Goal: Information Seeking & Learning: Learn about a topic

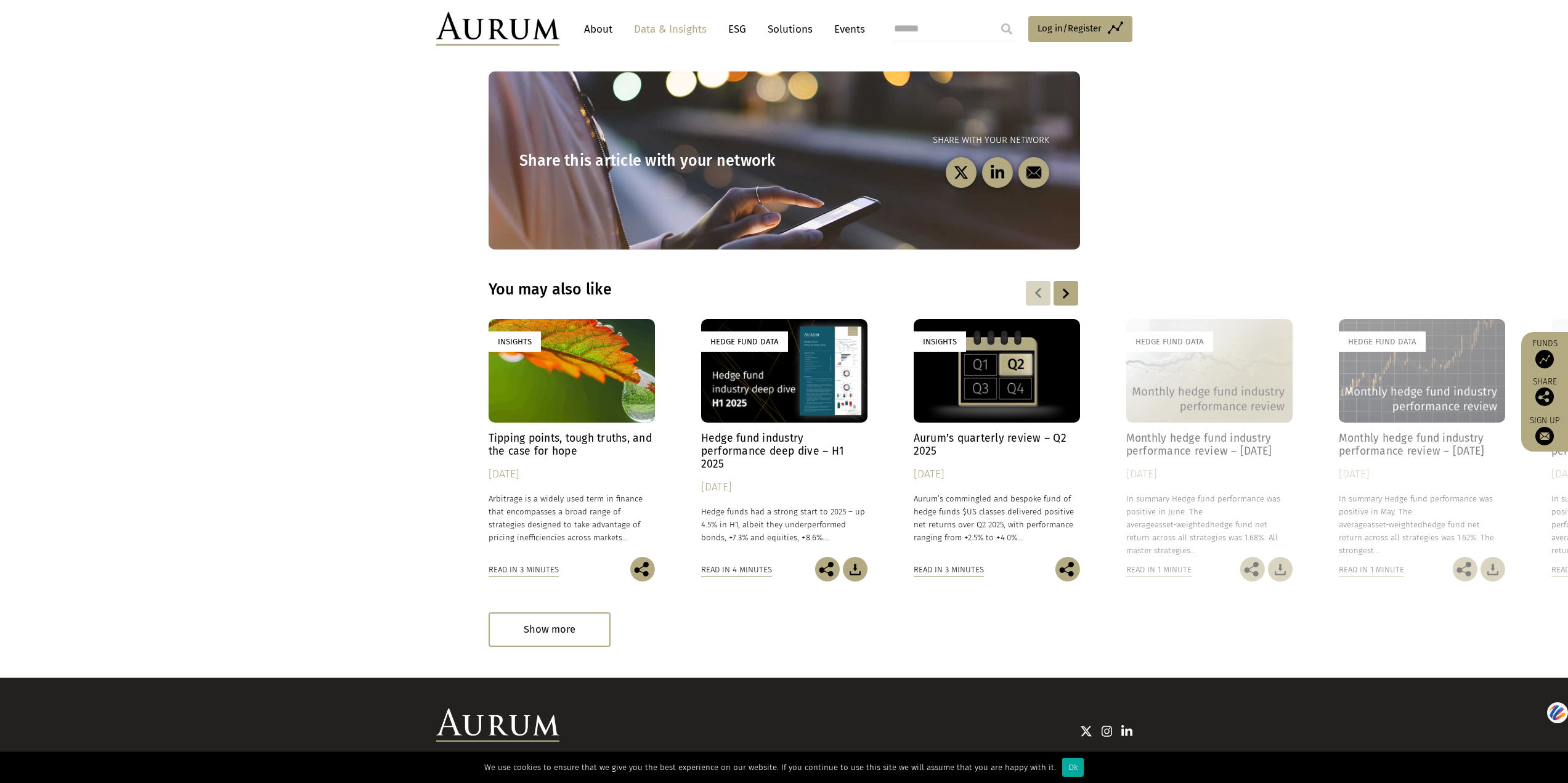
scroll to position [1622, 0]
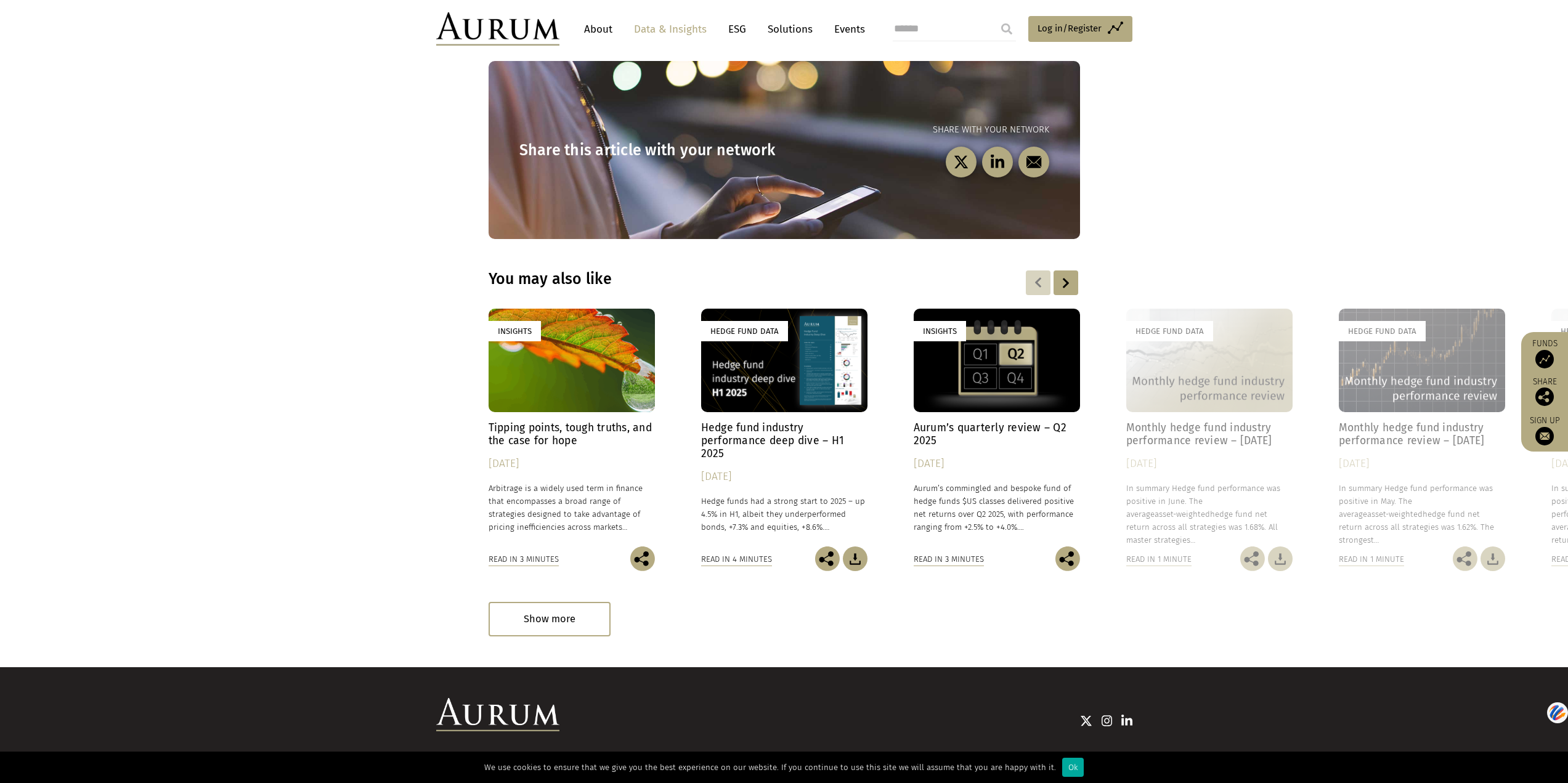
click at [750, 421] on h4 "Hedge fund industry performance deep dive – H1 2025" at bounding box center [784, 440] width 167 height 39
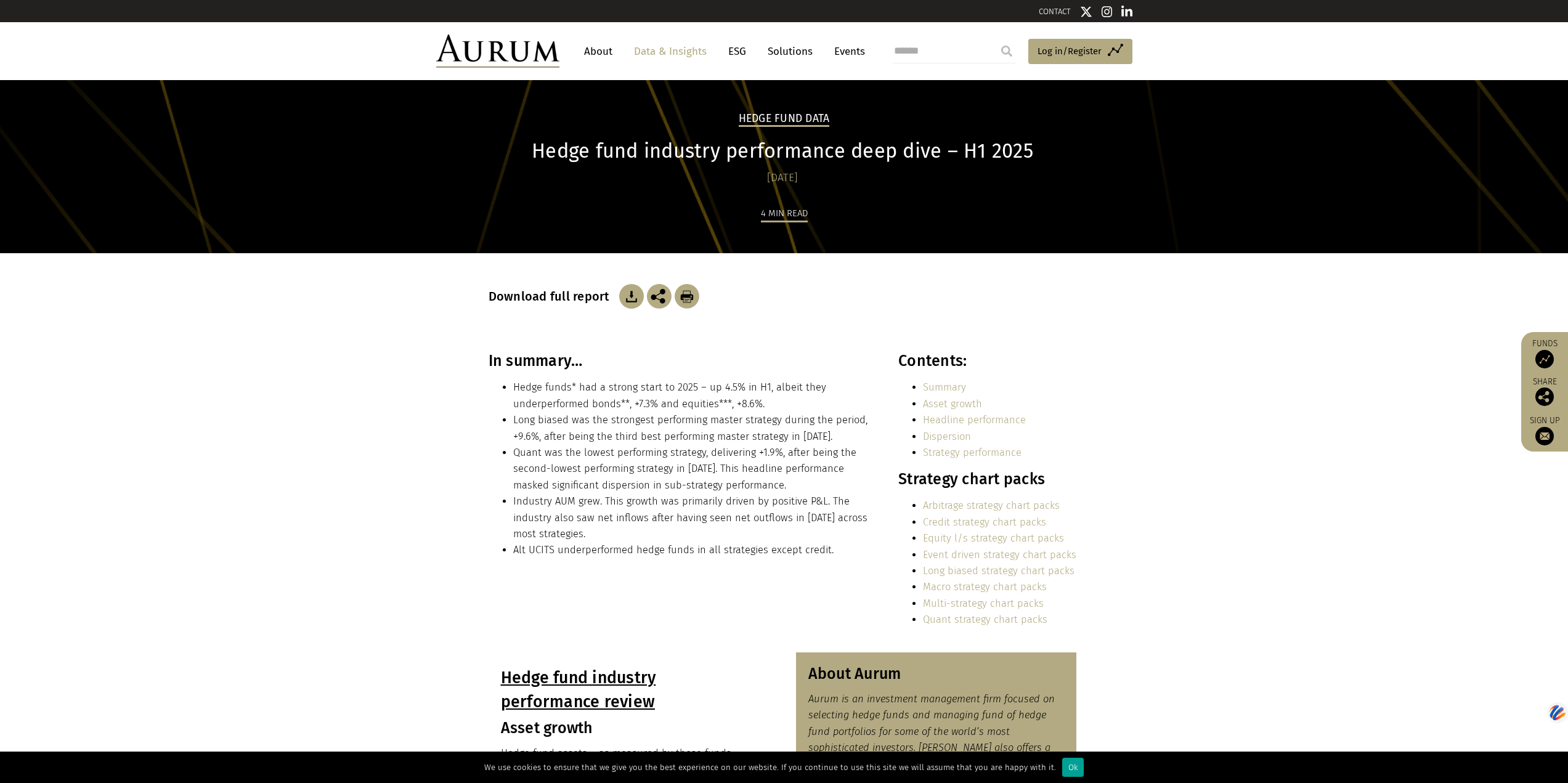
click at [1064, 769] on div "Ok" at bounding box center [1072, 767] width 21 height 19
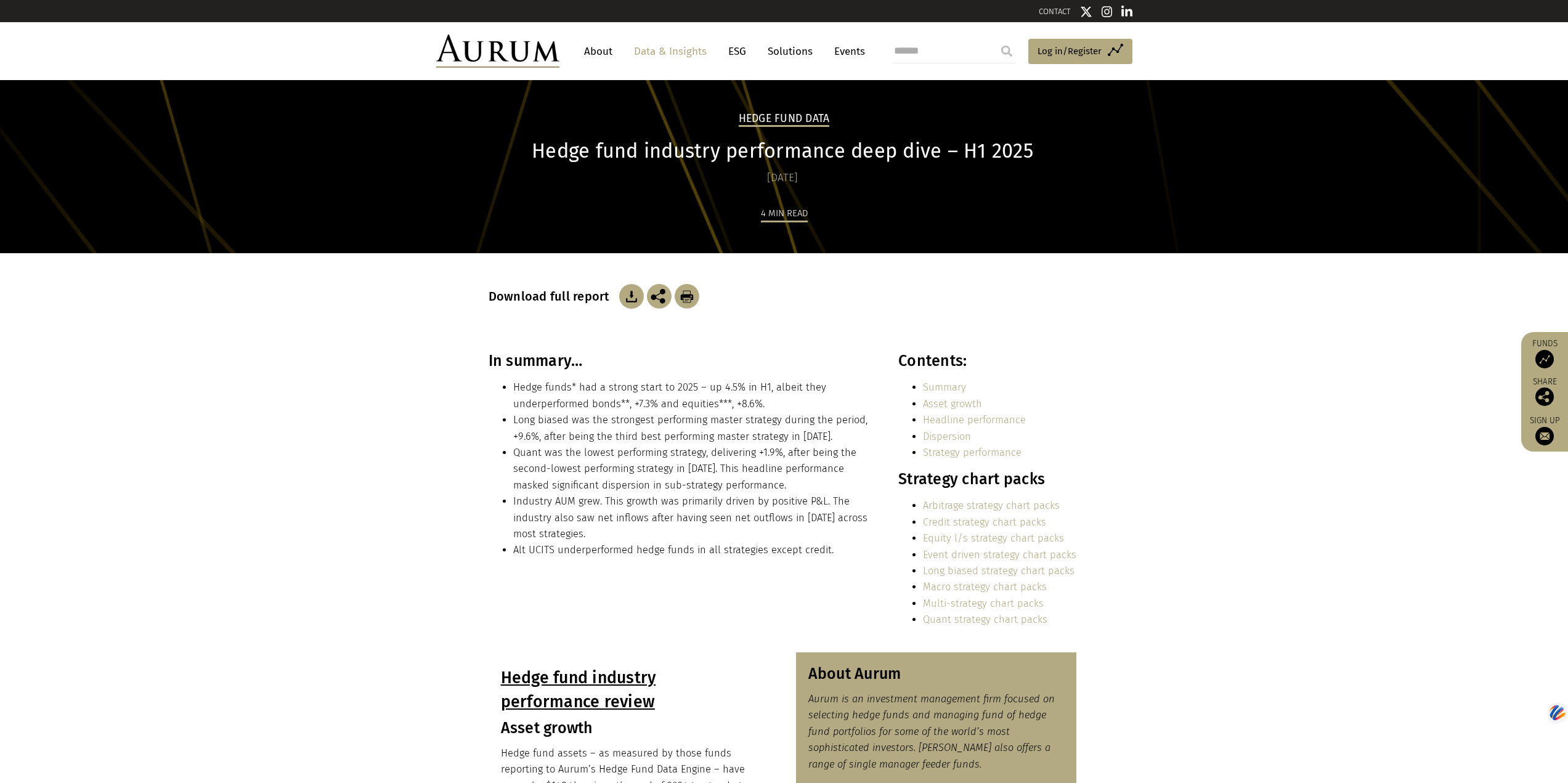
click at [692, 53] on link "Data & Insights" at bounding box center [670, 51] width 85 height 23
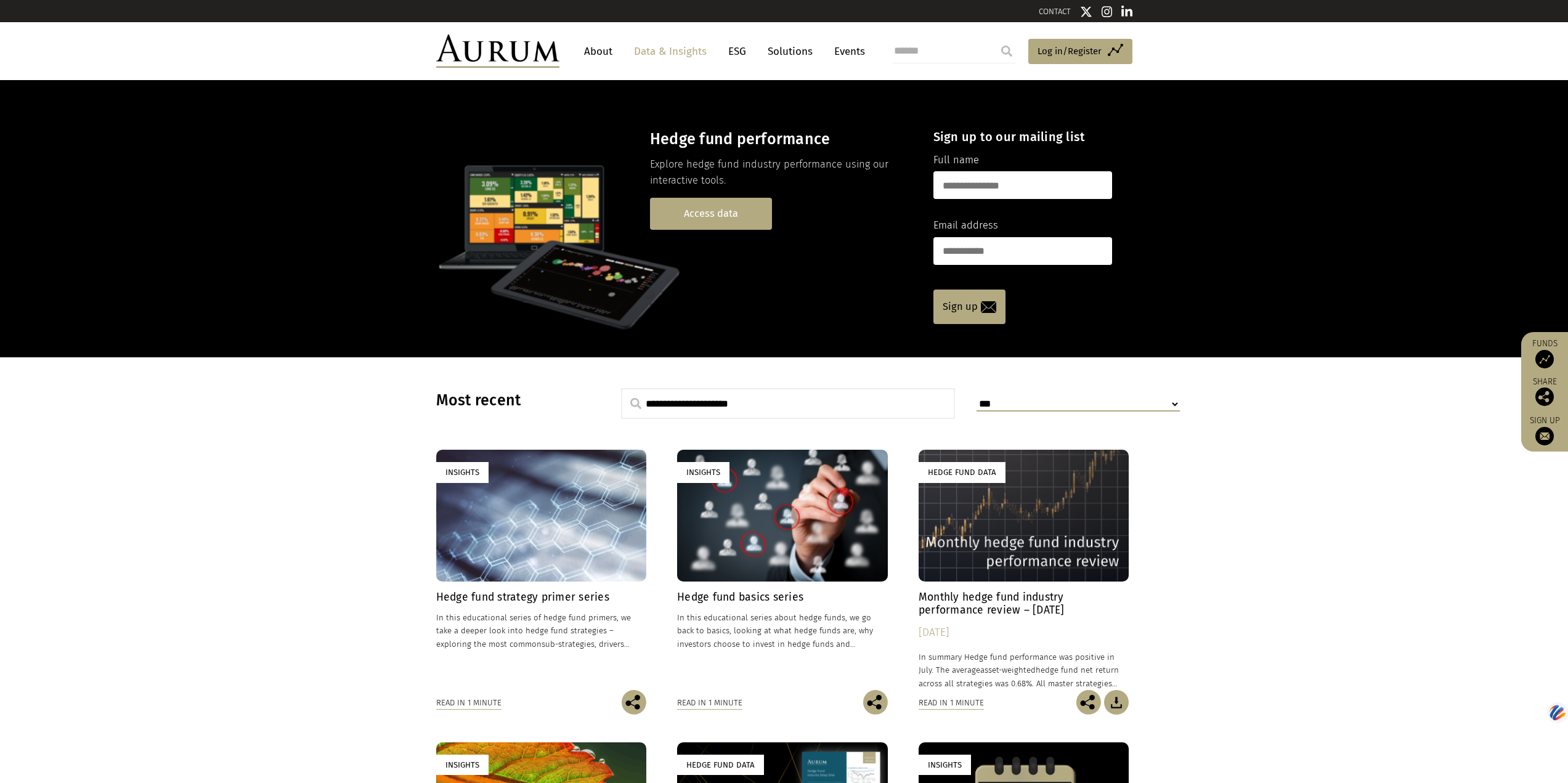
click at [713, 208] on link "Access data" at bounding box center [711, 214] width 122 height 32
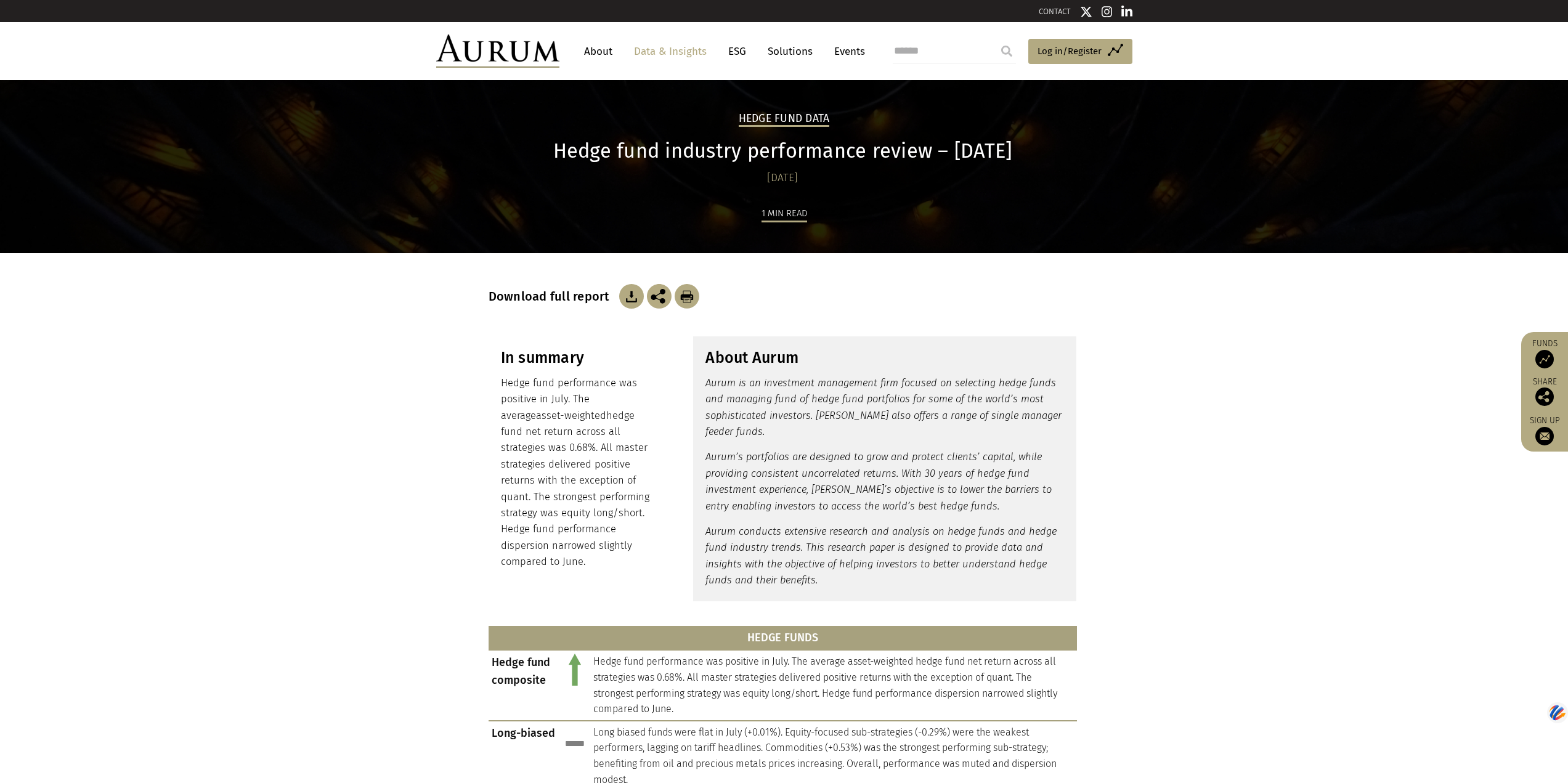
click at [780, 50] on link "Solutions" at bounding box center [790, 51] width 58 height 23
